Goal: Task Accomplishment & Management: Use online tool/utility

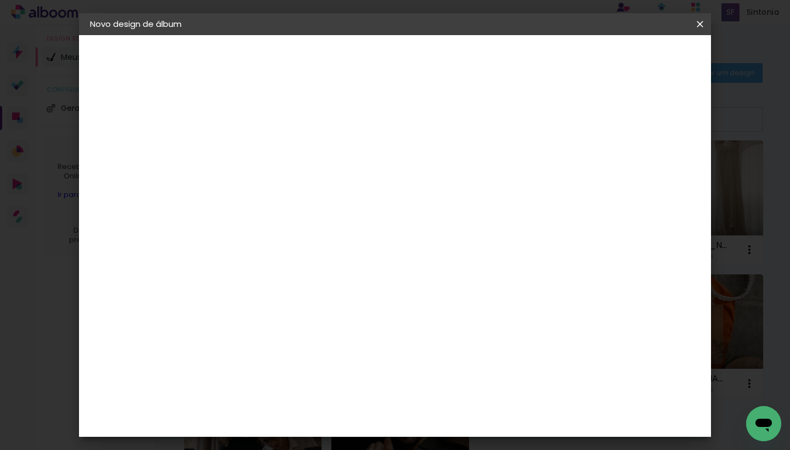
type input "[PERSON_NAME] e Portus"
type paper-input "[PERSON_NAME] e Portus"
click at [0, 0] on slot "Avançar" at bounding box center [0, 0] width 0 height 0
click at [333, 176] on div "DreambooksPro" at bounding box center [297, 180] width 71 height 9
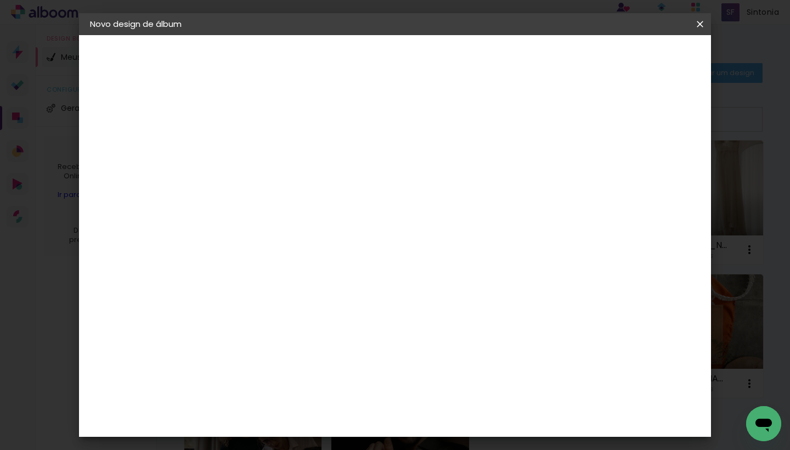
click at [0, 0] on slot "Avançar" at bounding box center [0, 0] width 0 height 0
click at [312, 183] on input "text" at bounding box center [290, 191] width 43 height 17
click at [491, 179] on paper-item "Álbum" at bounding box center [465, 182] width 219 height 22
type input "Álbum"
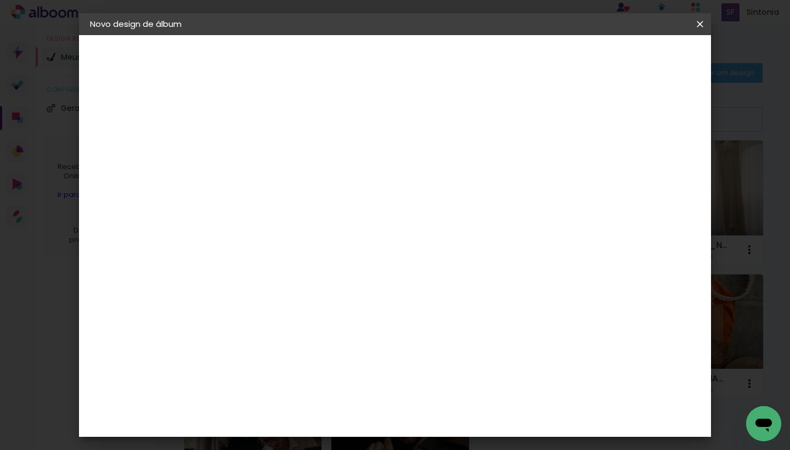
click at [343, 377] on span "30 × 30" at bounding box center [317, 388] width 51 height 22
click at [0, 0] on slot "Avançar" at bounding box center [0, 0] width 0 height 0
click at [631, 62] on span "Iniciar design" at bounding box center [606, 58] width 50 height 8
